Goal: Transaction & Acquisition: Purchase product/service

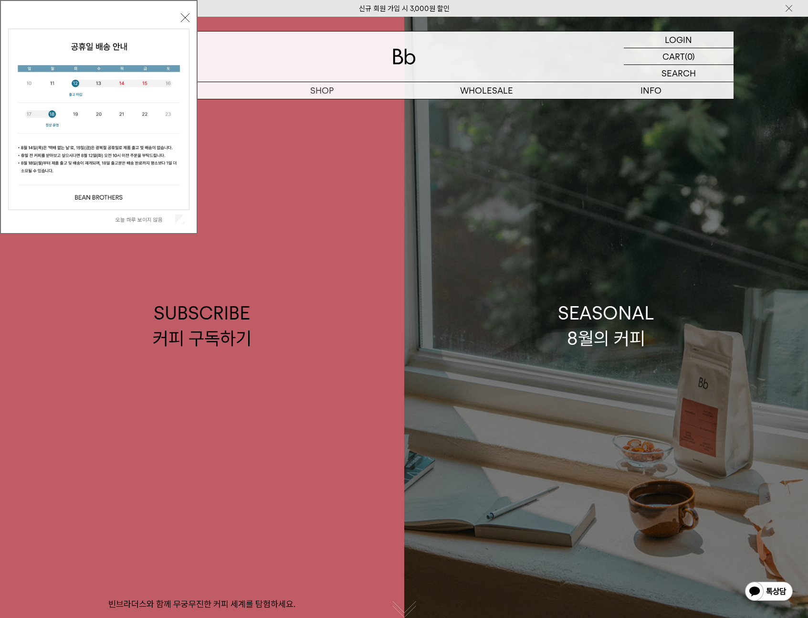
click at [580, 337] on div "SEASONAL 8월의 커피" at bounding box center [606, 325] width 96 height 51
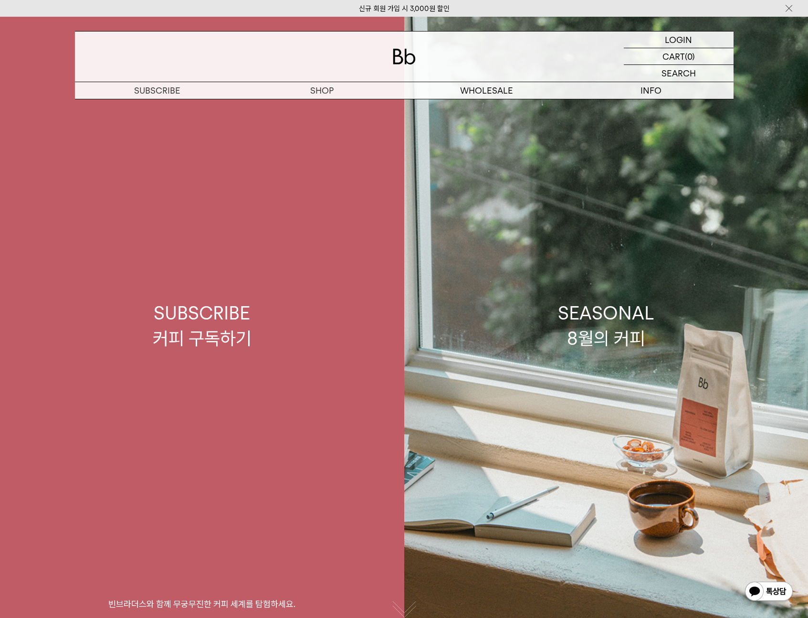
click at [225, 218] on link "SUBSCRIBE 커피 구독하기 빈브라더스와 함께 무궁무진한 커피 세계를 탐험하세요." at bounding box center [202, 326] width 404 height 618
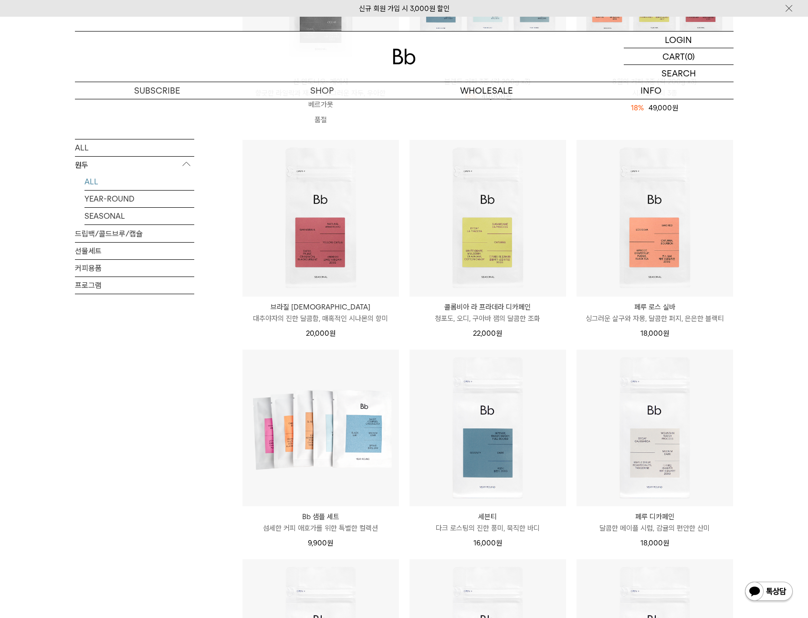
scroll to position [271, 0]
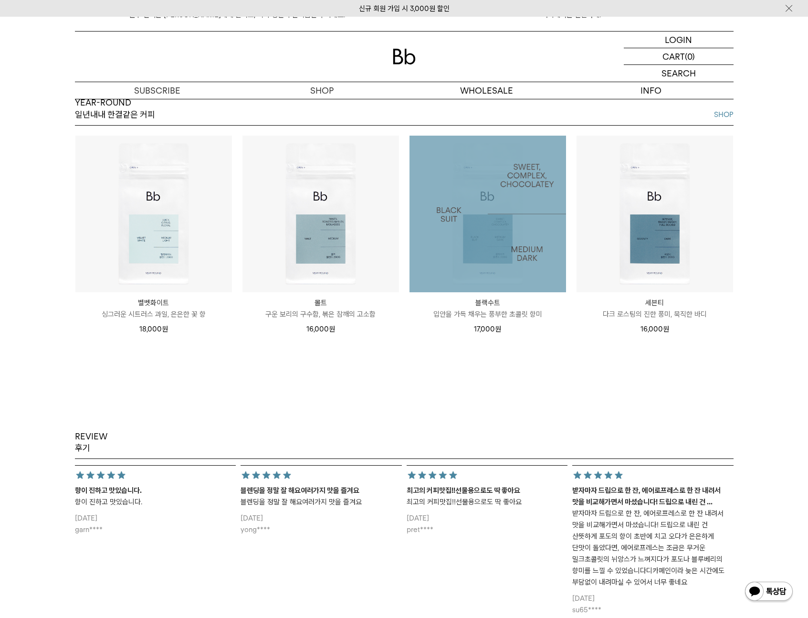
scroll to position [1217, 0]
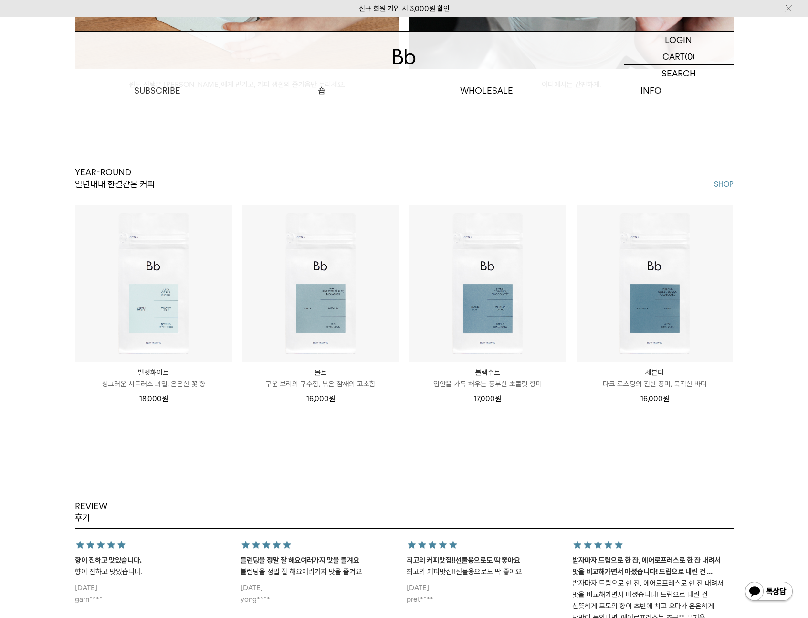
click at [307, 90] on p "숍" at bounding box center [322, 90] width 165 height 17
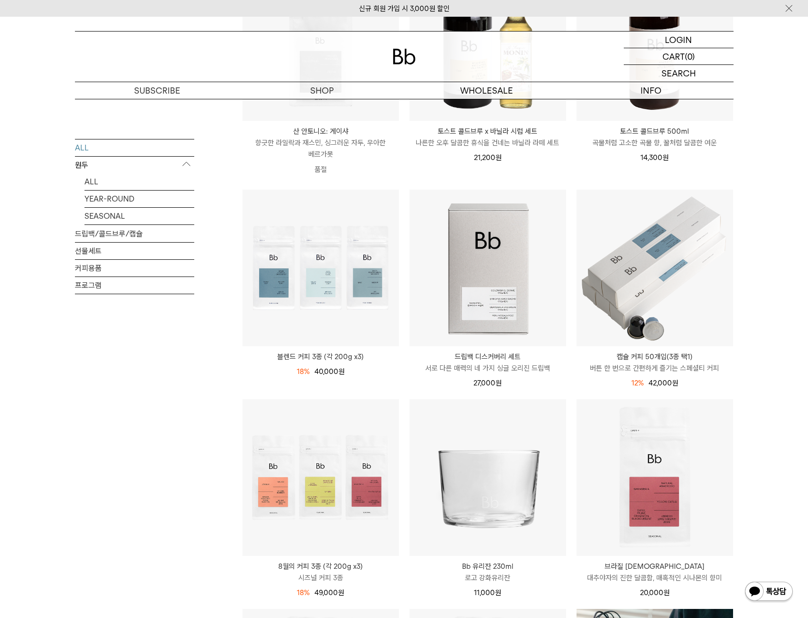
scroll to position [321, 0]
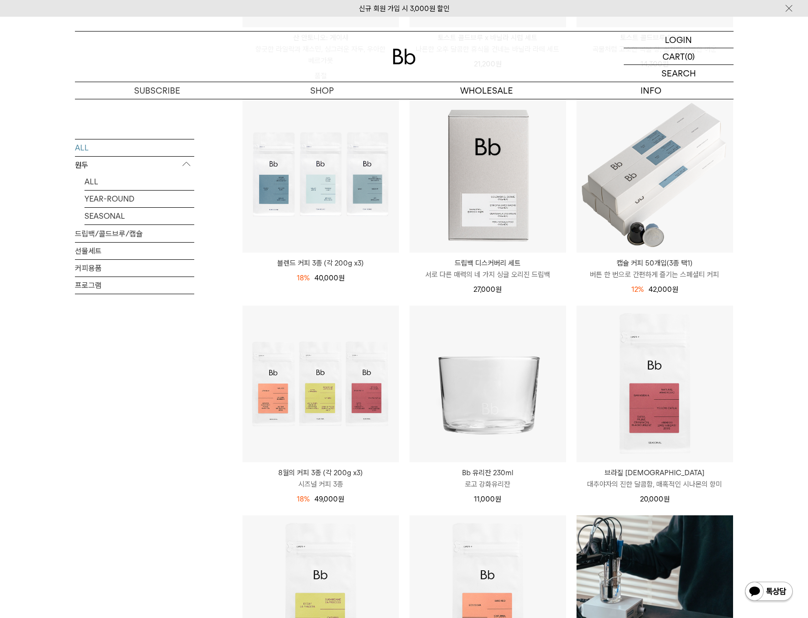
click at [765, 327] on div "SHOP ALL 원두 ALL YEAR-ROUND SEASONAL 드립백/콜드브루/캡슐 선물세트 커피용품 프로그램 [PERSON_NAME] [P…" at bounding box center [404, 556] width 808 height 1556
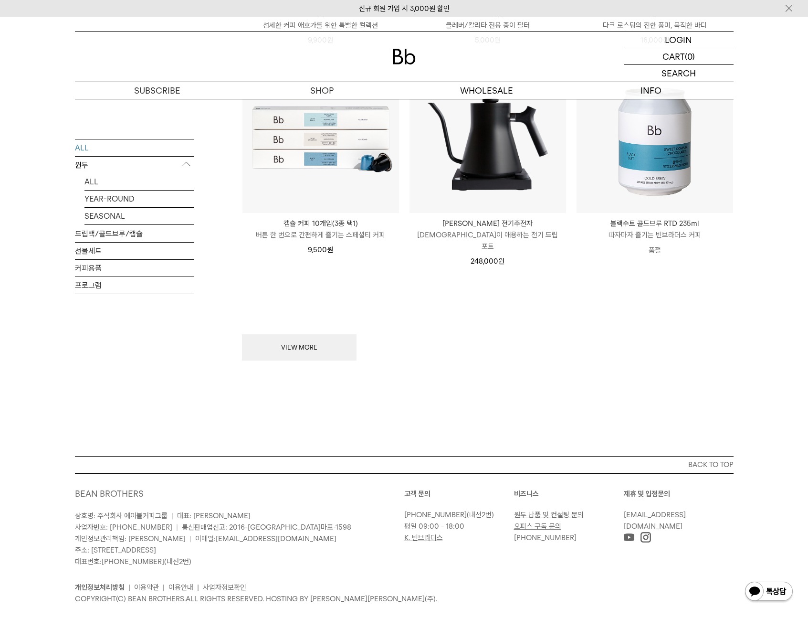
scroll to position [1212, 0]
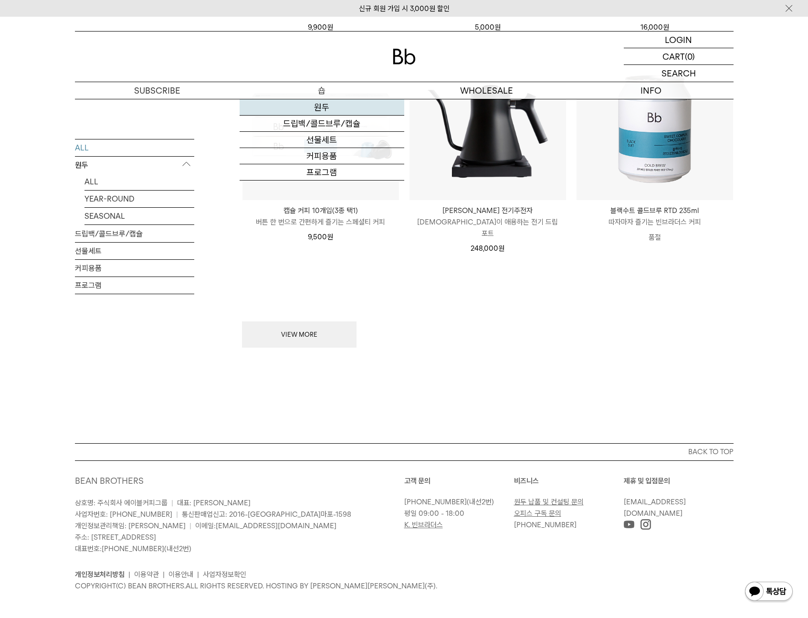
click at [352, 106] on link "원두" at bounding box center [322, 107] width 165 height 16
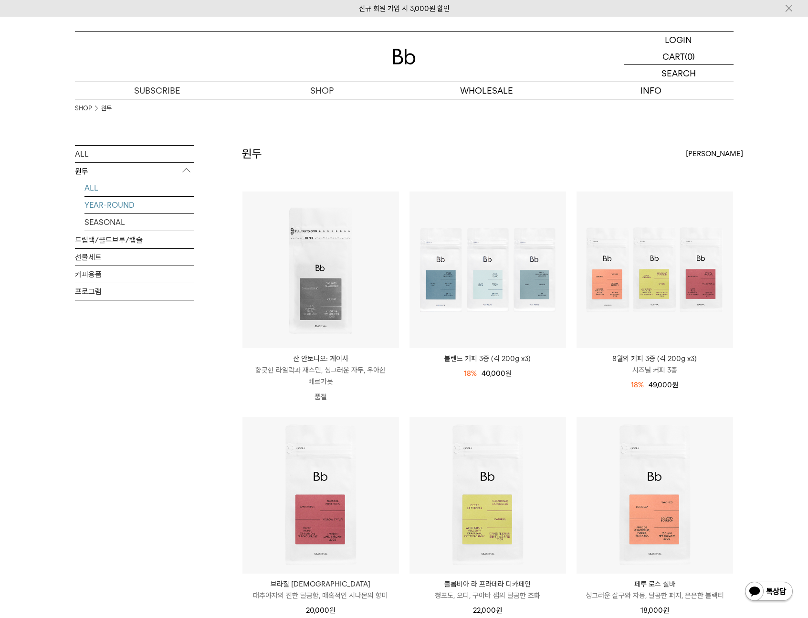
click at [143, 213] on link "YEAR-ROUND" at bounding box center [139, 205] width 110 height 17
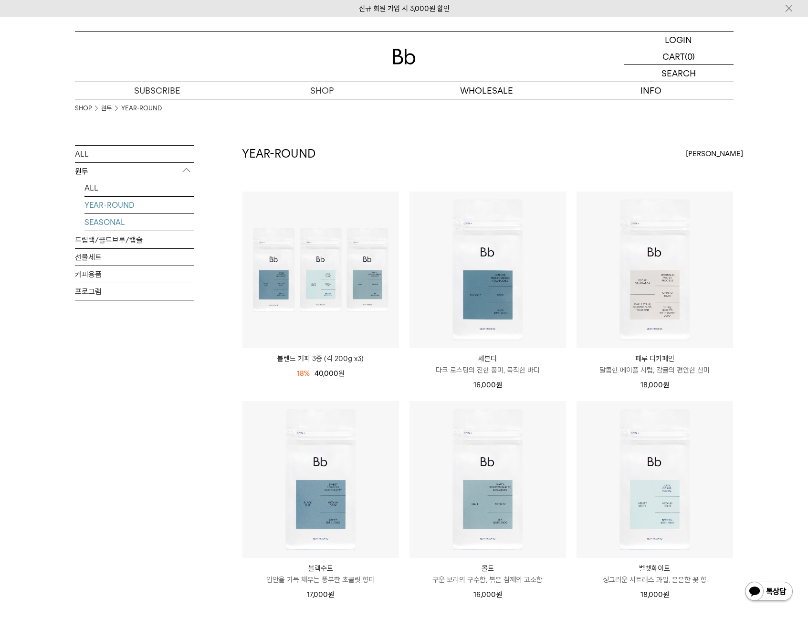
click at [119, 222] on link "SEASONAL" at bounding box center [139, 222] width 110 height 17
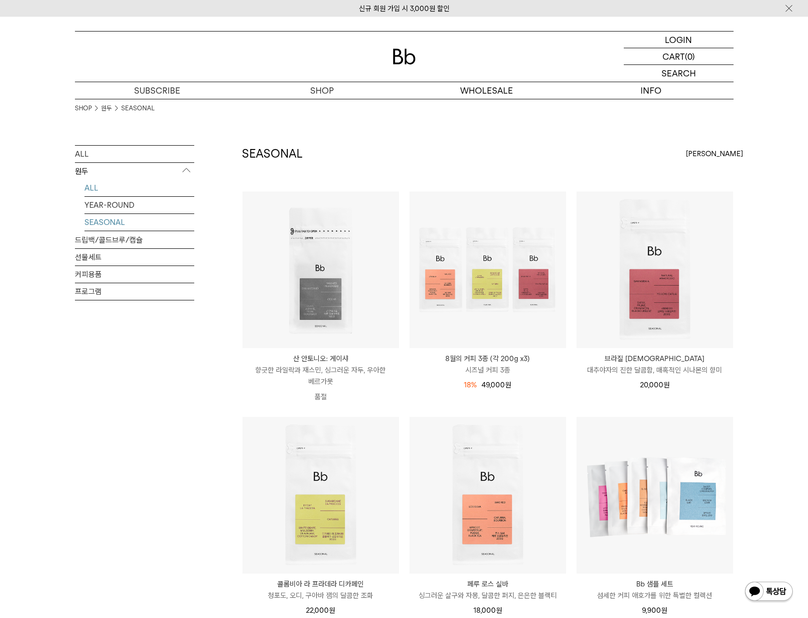
click at [119, 189] on link "ALL" at bounding box center [139, 187] width 110 height 17
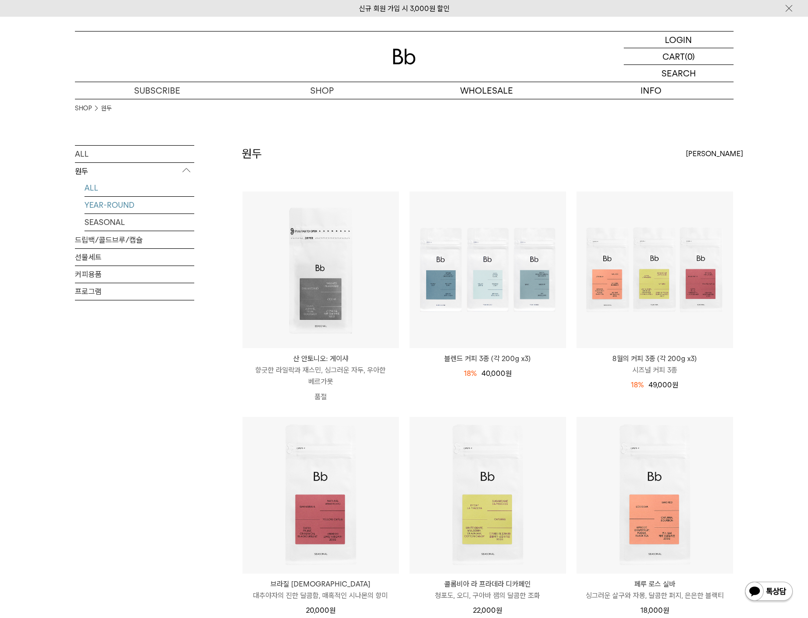
click at [116, 206] on link "YEAR-ROUND" at bounding box center [139, 205] width 110 height 17
